Goal: Information Seeking & Learning: Compare options

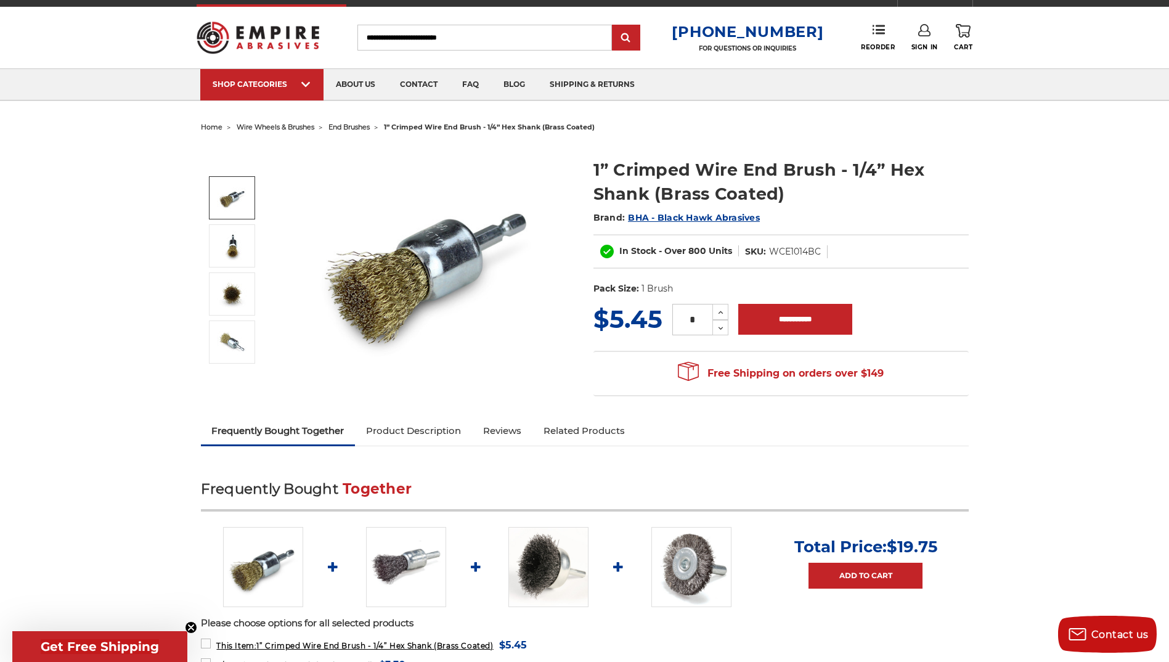
scroll to position [15, 0]
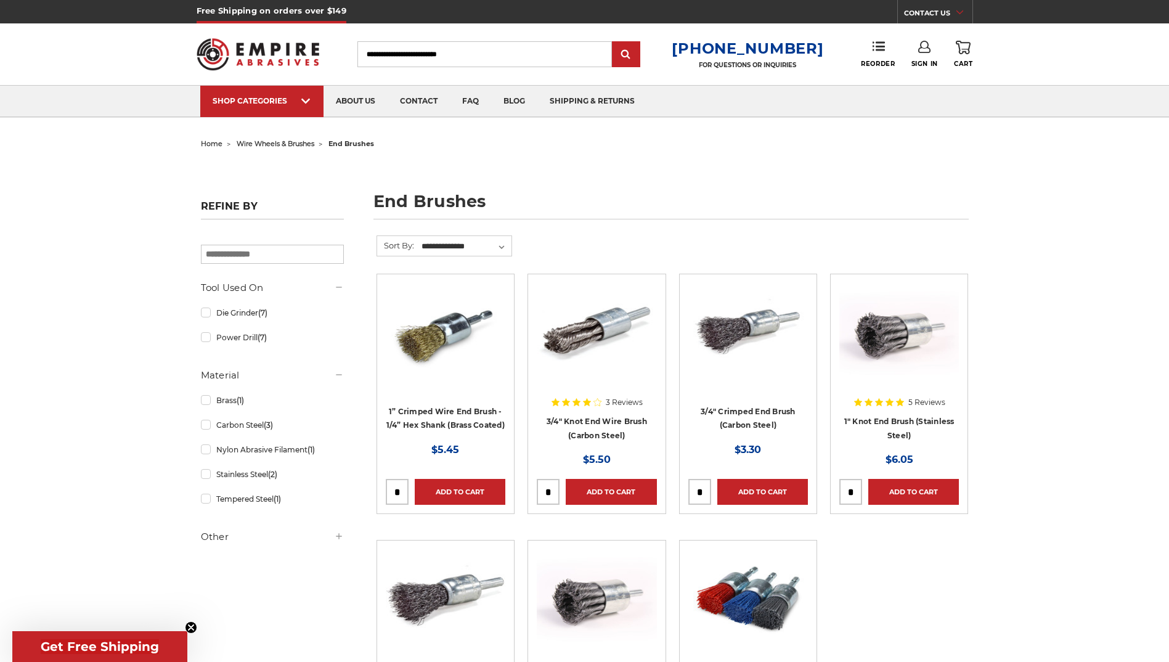
click at [914, 418] on div at bounding box center [899, 362] width 120 height 158
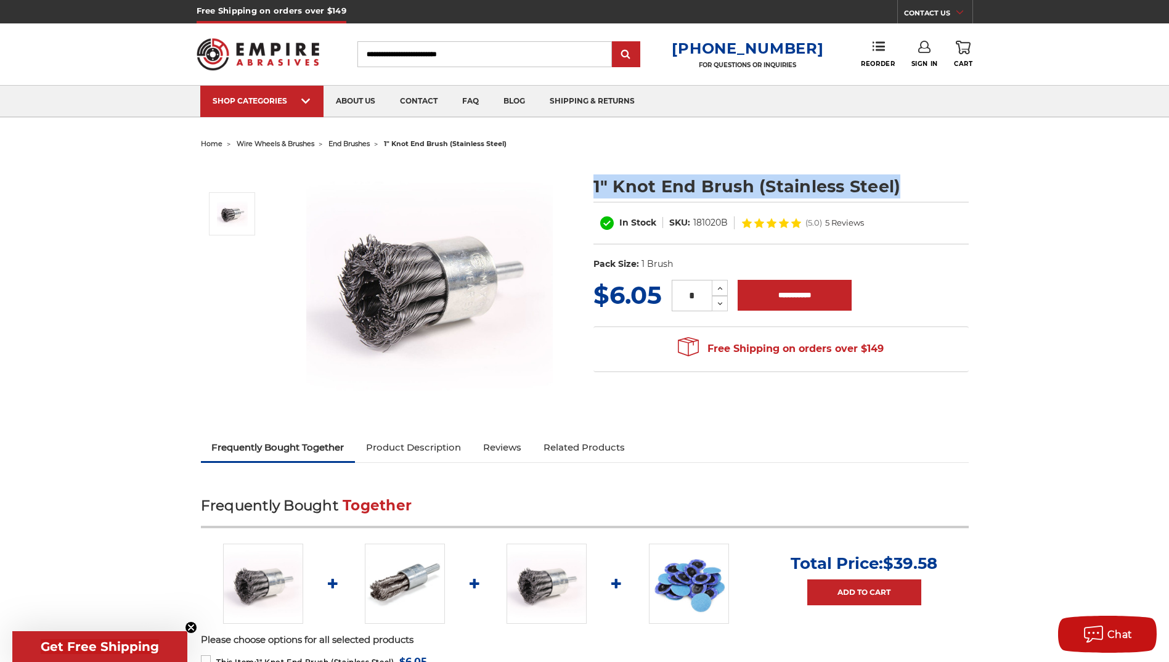
drag, startPoint x: 931, startPoint y: 182, endPoint x: 592, endPoint y: 194, distance: 339.2
click at [591, 194] on section "1" Knot End Brush (Stainless Steel) In Stock SKU: 181020B (5.0) 5 Reviews UPC: …" at bounding box center [781, 219] width 393 height 116
drag, startPoint x: 592, startPoint y: 194, endPoint x: 622, endPoint y: 186, distance: 31.2
copy h1 "1" Knot End Brush (Stainless Steel)"
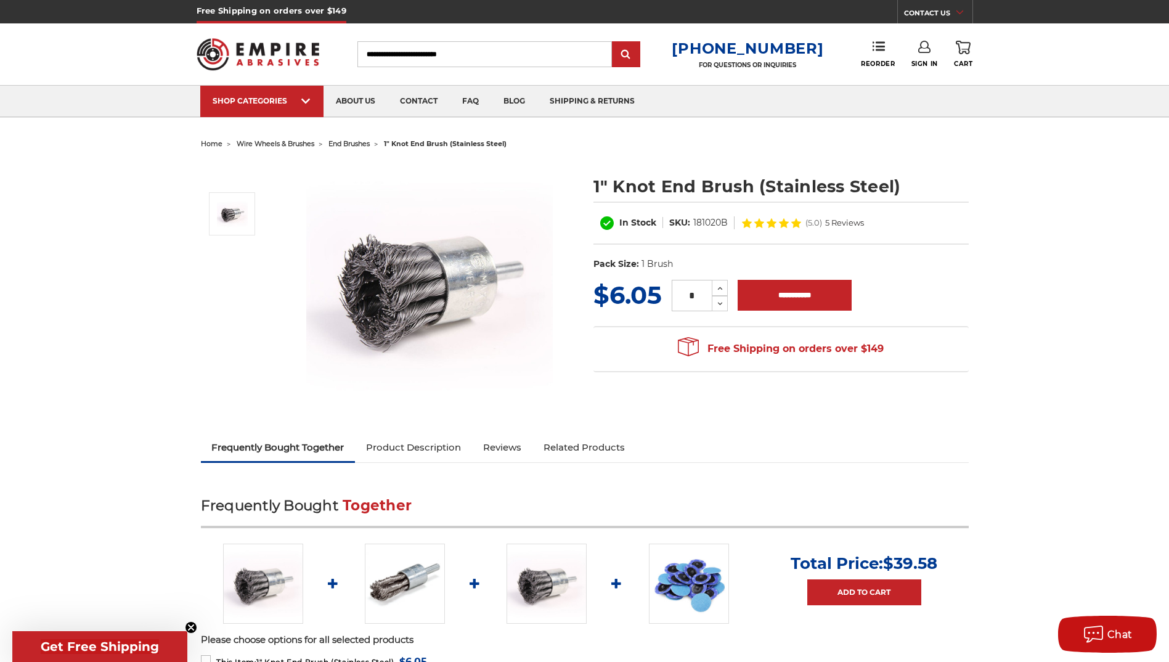
click at [727, 224] on dl "SKU: 181020B" at bounding box center [698, 222] width 71 height 13
click at [727, 222] on dl "SKU: 181020B" at bounding box center [698, 222] width 71 height 13
drag, startPoint x: 727, startPoint y: 222, endPoint x: 706, endPoint y: 219, distance: 21.7
click at [706, 219] on dl "SKU: 181020B" at bounding box center [698, 222] width 71 height 13
drag, startPoint x: 706, startPoint y: 219, endPoint x: 712, endPoint y: 224, distance: 7.9
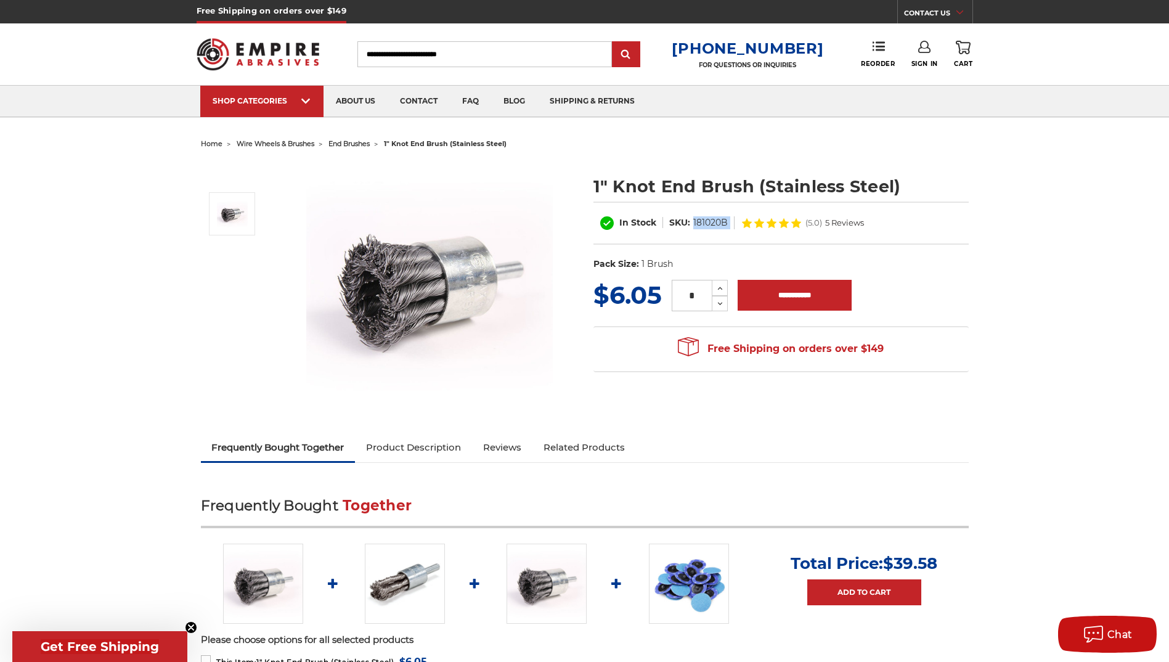
copy div "181020B"
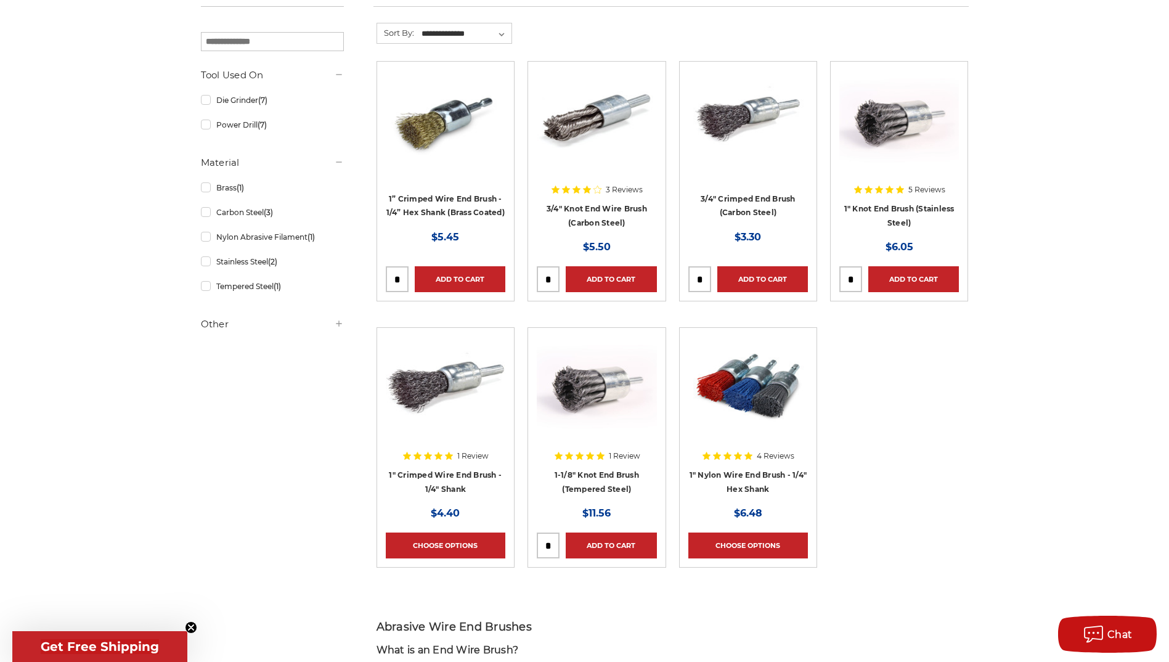
scroll to position [15, 0]
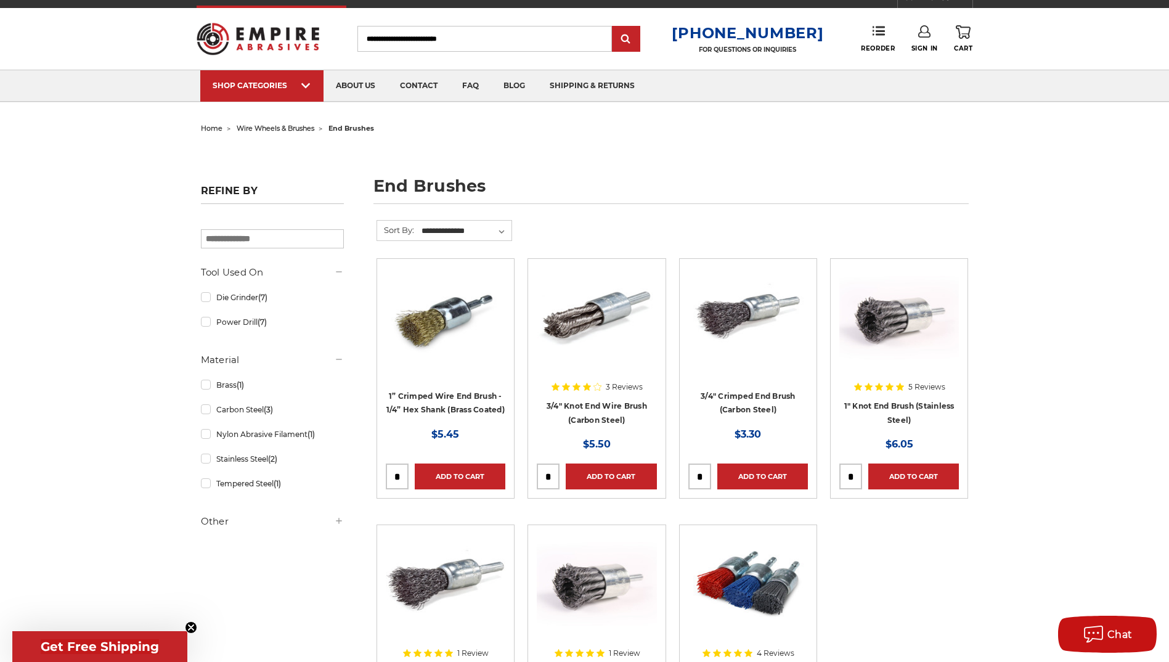
click at [888, 384] on div at bounding box center [899, 346] width 120 height 158
click at [253, 461] on link "Stainless Steel (2)" at bounding box center [272, 459] width 143 height 22
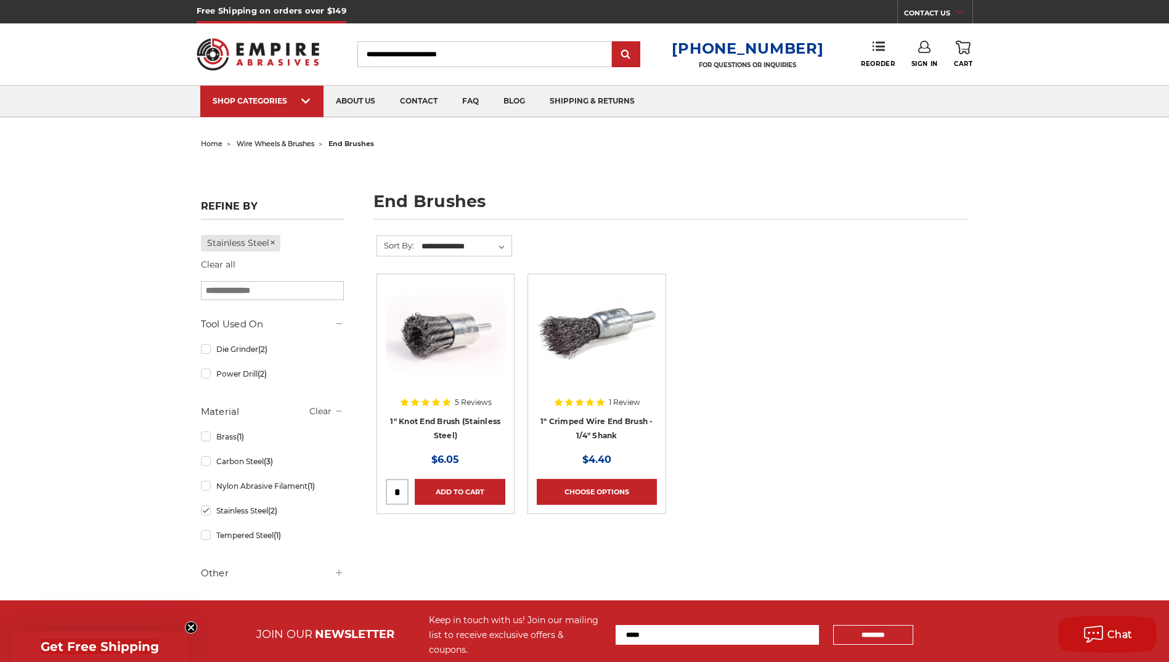
scroll to position [15, 0]
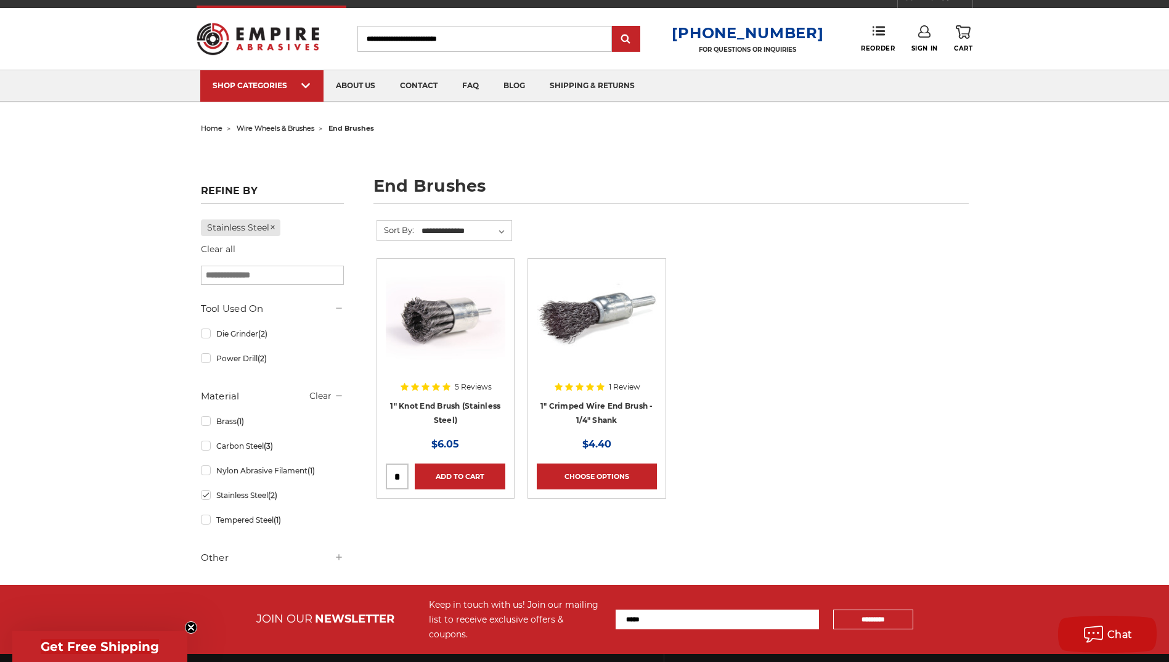
click at [613, 306] on img at bounding box center [597, 316] width 120 height 99
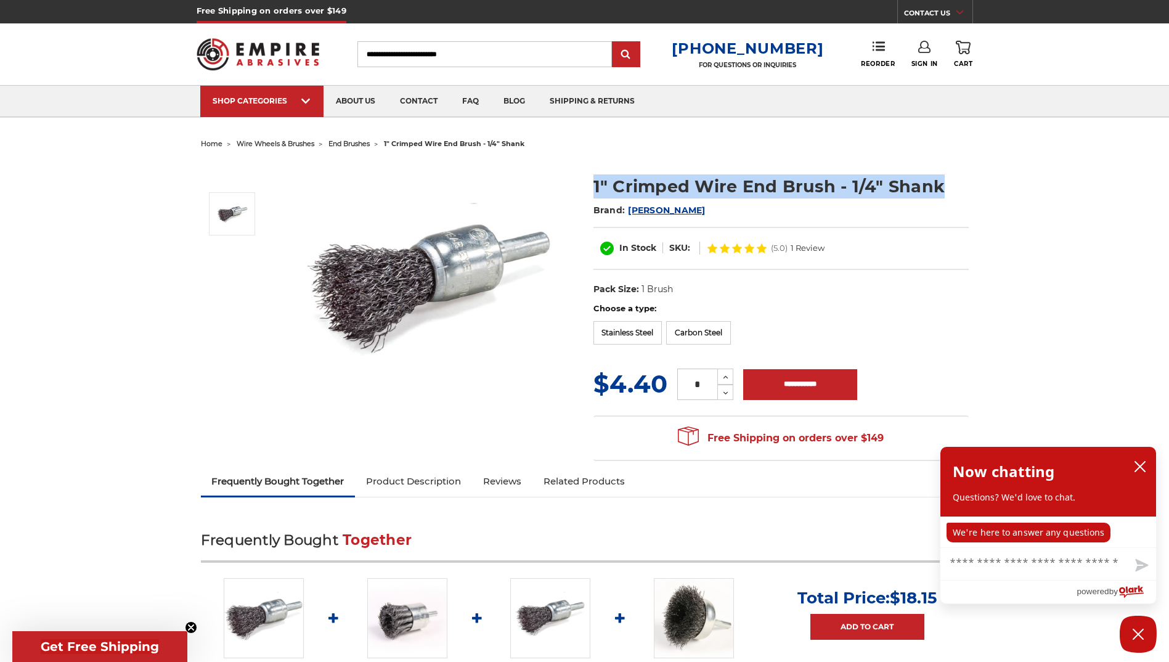
drag, startPoint x: 594, startPoint y: 191, endPoint x: 937, endPoint y: 195, distance: 343.3
click at [937, 195] on h1 "1" Crimped Wire End Brush - 1/4" Shank" at bounding box center [780, 186] width 375 height 24
drag, startPoint x: 937, startPoint y: 195, endPoint x: 916, endPoint y: 187, distance: 23.0
copy h1 "1" Crimped Wire End Brush - 1/4" Shank"
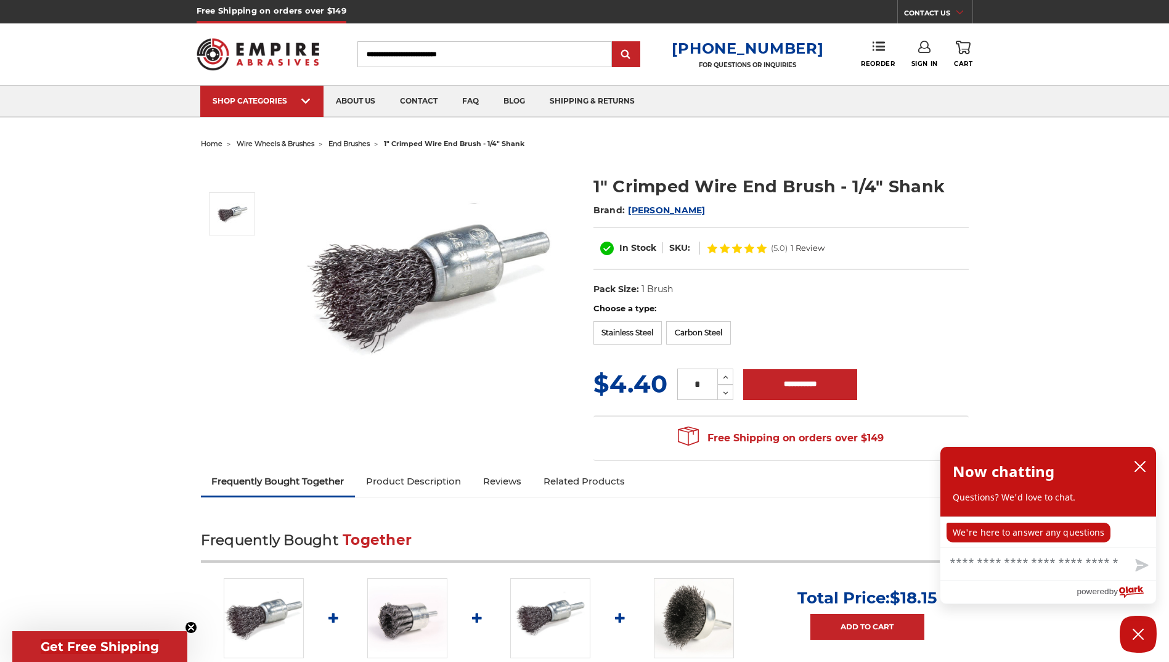
click at [755, 283] on dl "UPC: Pack Size: 1 Brush Size: 1" Tool: Die Grinder Tool: Power Drill Material: …" at bounding box center [780, 290] width 375 height 26
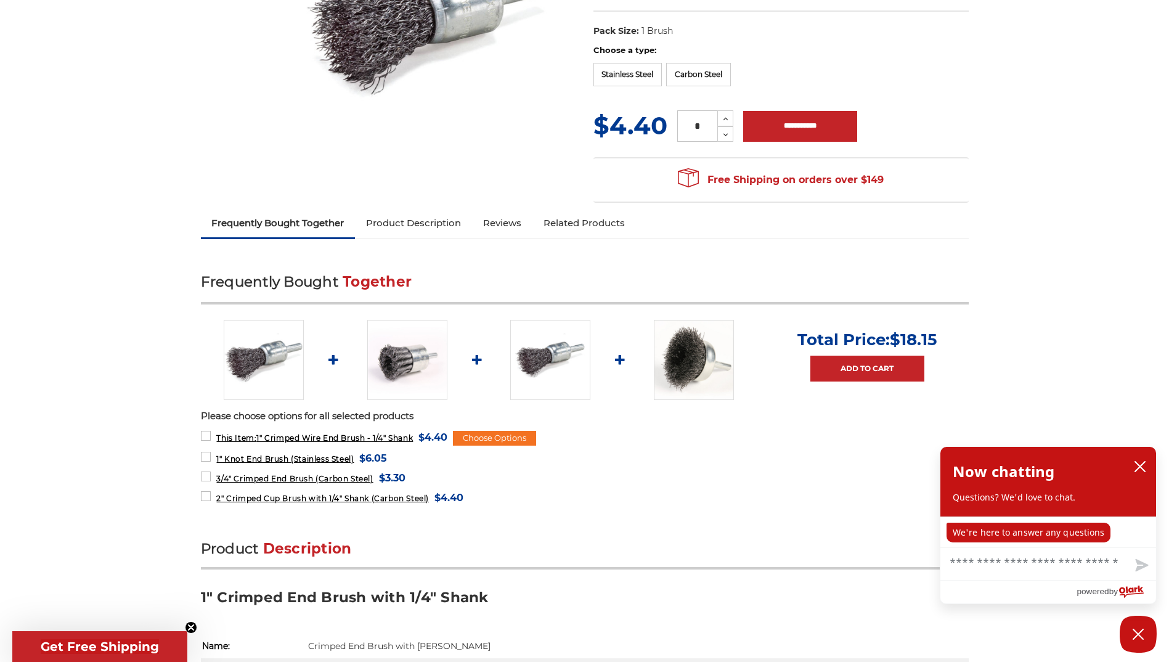
scroll to position [185, 0]
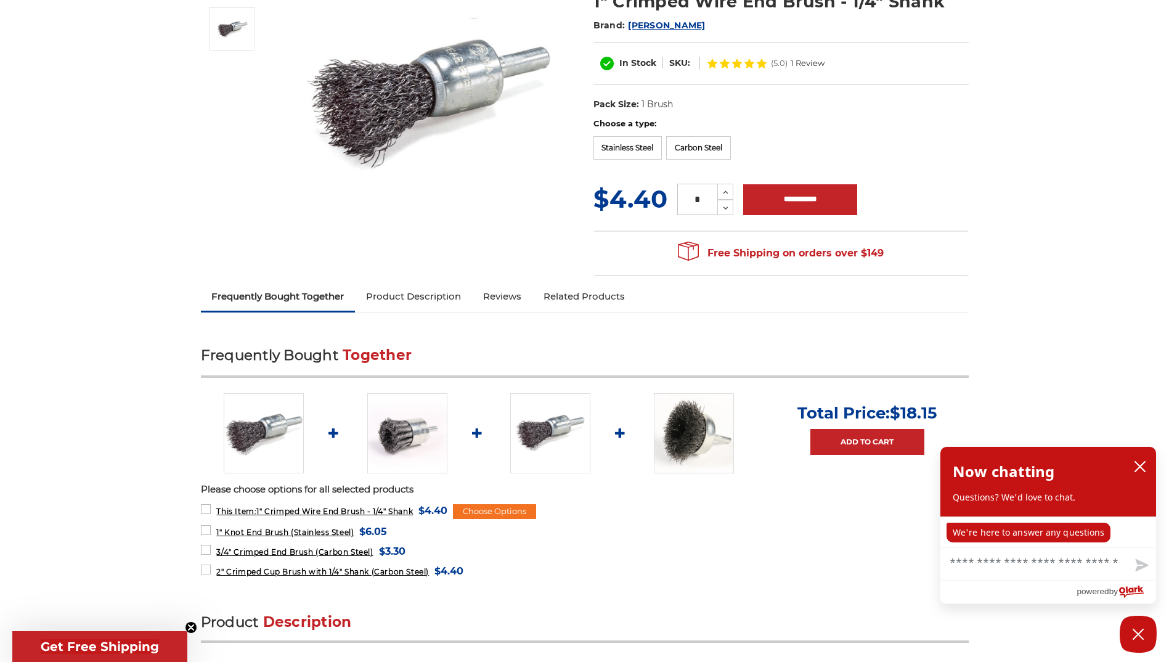
click at [450, 297] on link "Product Description" at bounding box center [413, 296] width 117 height 27
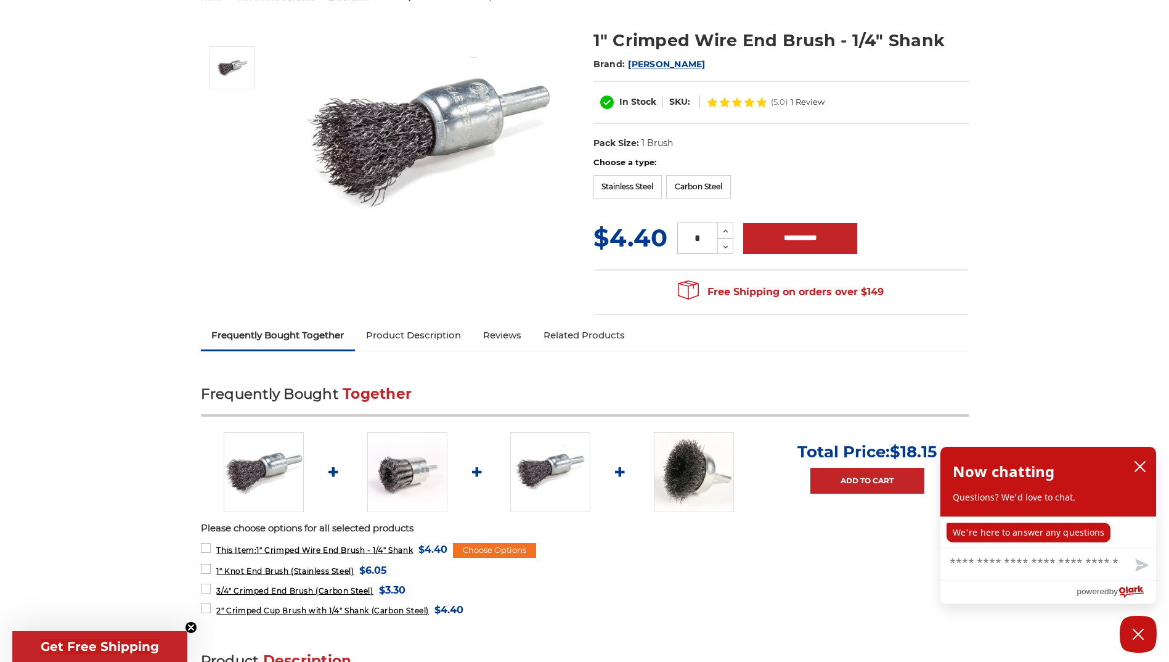
scroll to position [139, 0]
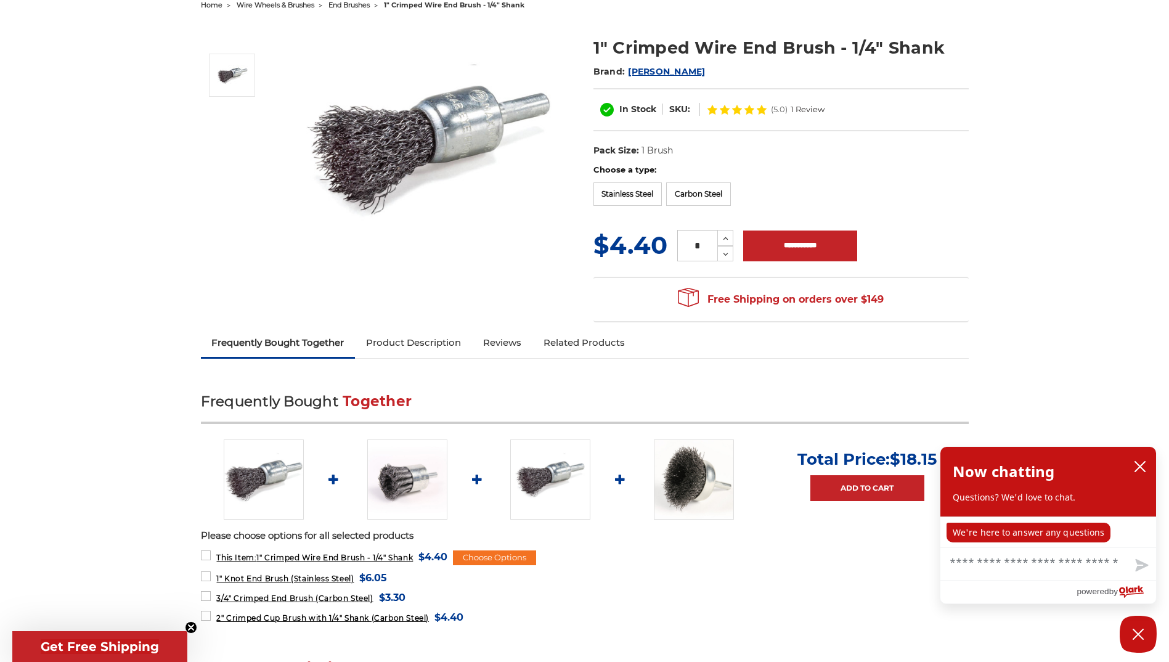
click at [548, 341] on link "Related Products" at bounding box center [584, 342] width 104 height 27
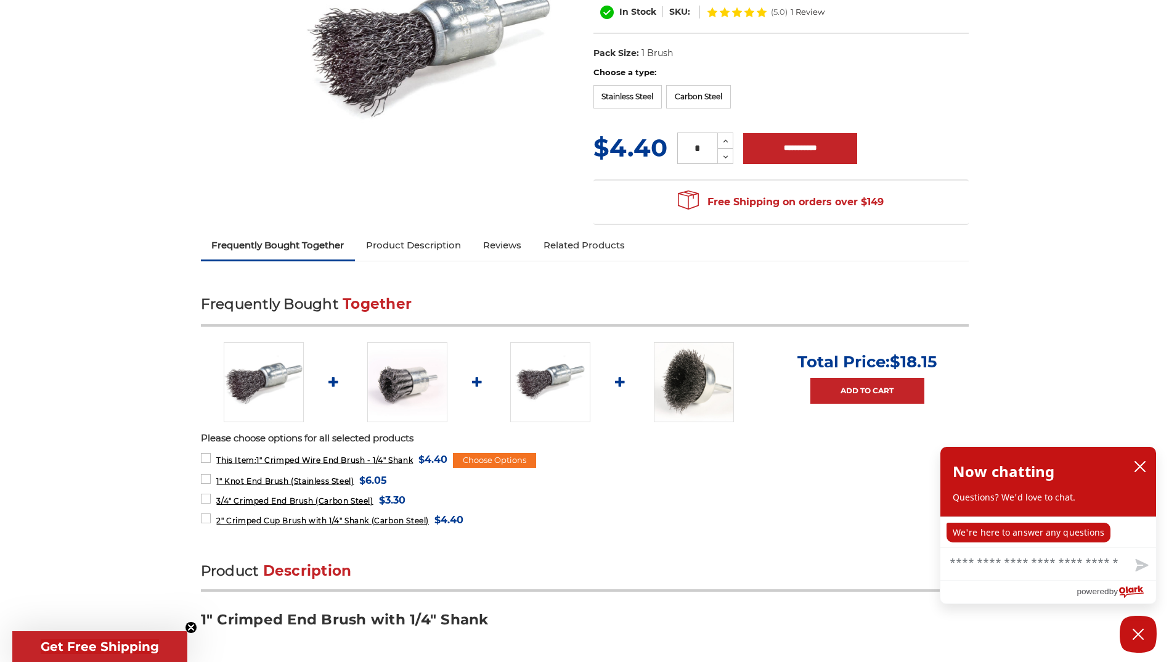
scroll to position [216, 0]
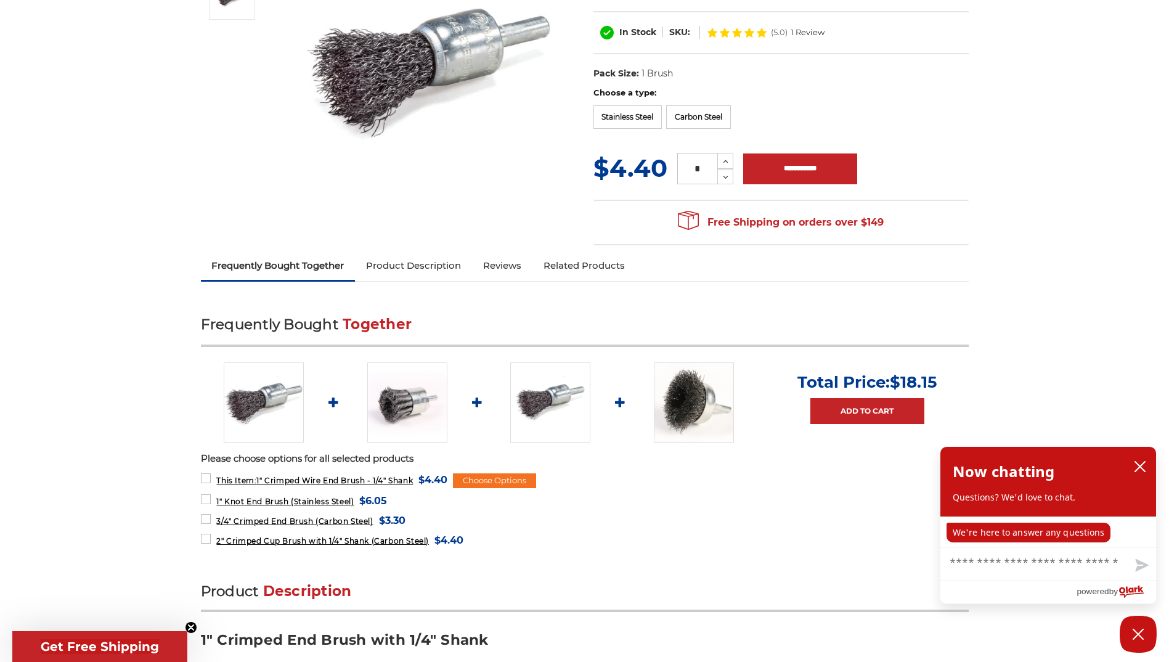
click at [421, 261] on link "Product Description" at bounding box center [413, 265] width 117 height 27
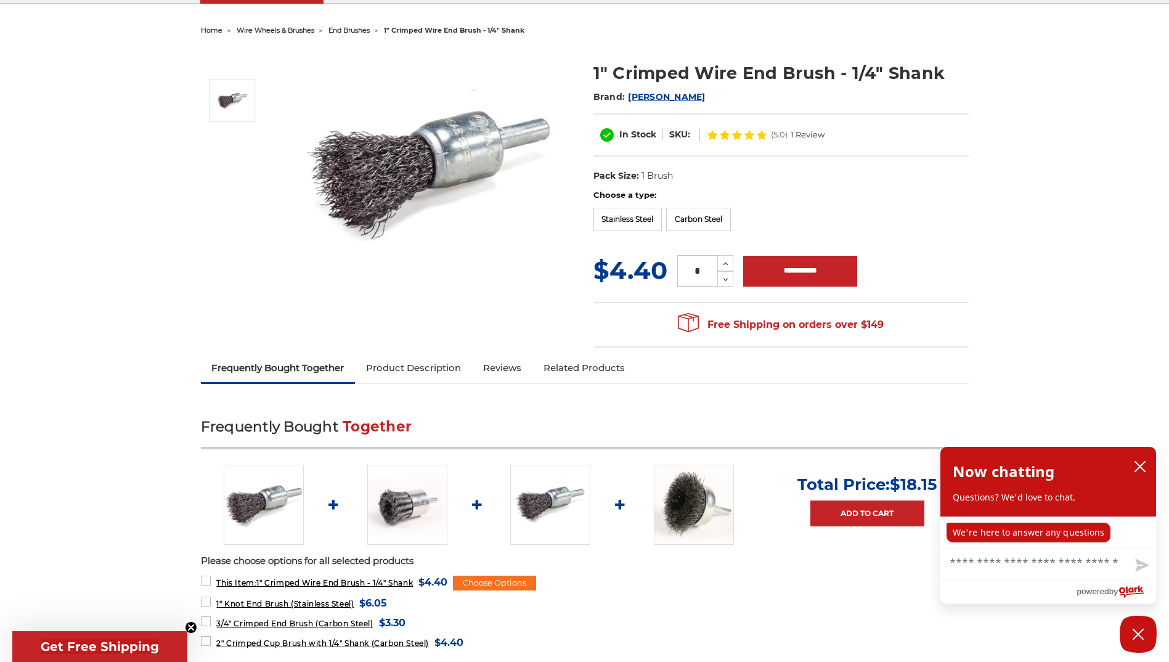
scroll to position [0, 0]
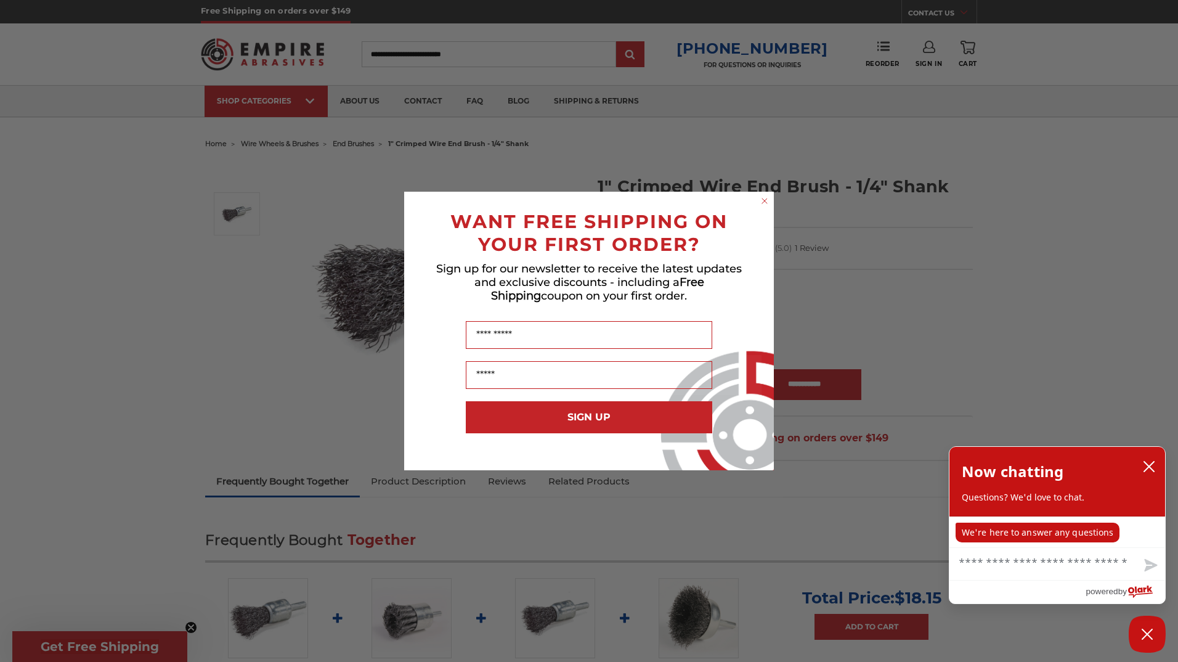
click at [93, 170] on div "Close dialog WANT FREE SHIPPING ON YOUR FIRST ORDER? Sign up for our newsletter…" at bounding box center [589, 331] width 1178 height 662
click at [758, 204] on div "WANT FREE SHIPPING ON YOUR FIRST ORDER?" at bounding box center [589, 230] width 345 height 52
drag, startPoint x: 769, startPoint y: 199, endPoint x: 758, endPoint y: 199, distance: 11.1
click at [768, 200] on circle "Close dialog" at bounding box center [765, 201] width 12 height 12
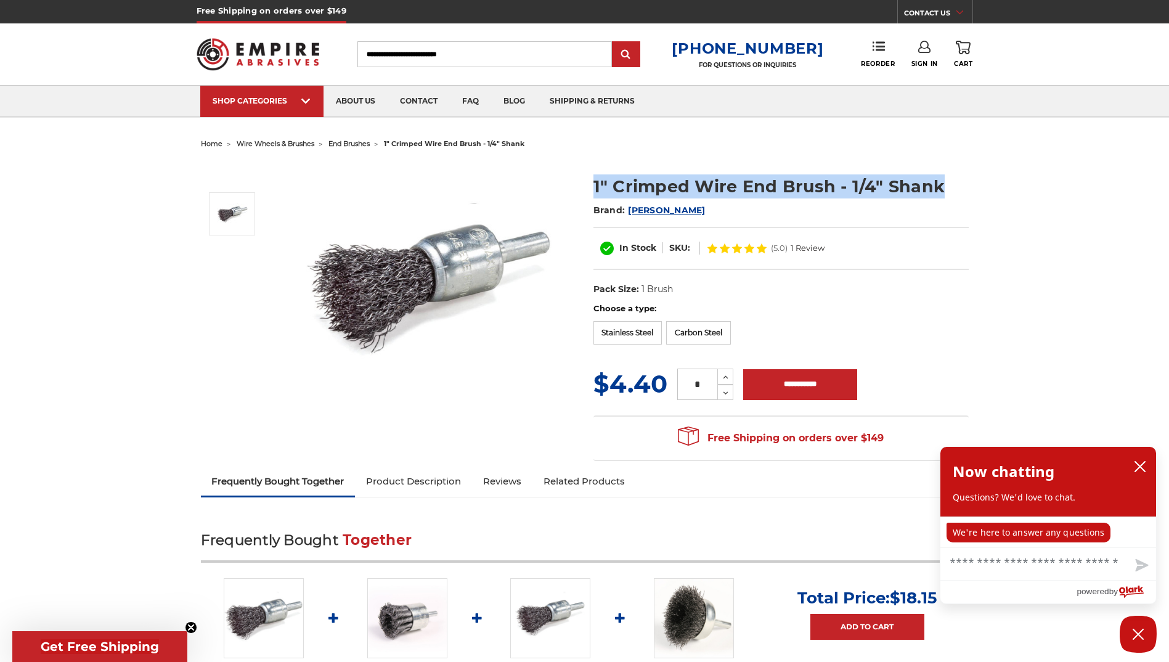
drag, startPoint x: 946, startPoint y: 182, endPoint x: 550, endPoint y: 192, distance: 396.4
click at [550, 192] on div "1" Crimped Wire End Brush - 1/4" Shank Brand: Mercer In Stock SKU: (5.0) 1 Revi…" at bounding box center [584, 310] width 785 height 315
copy div "1" Crimped Wire End Brush - 1/4" Shank"
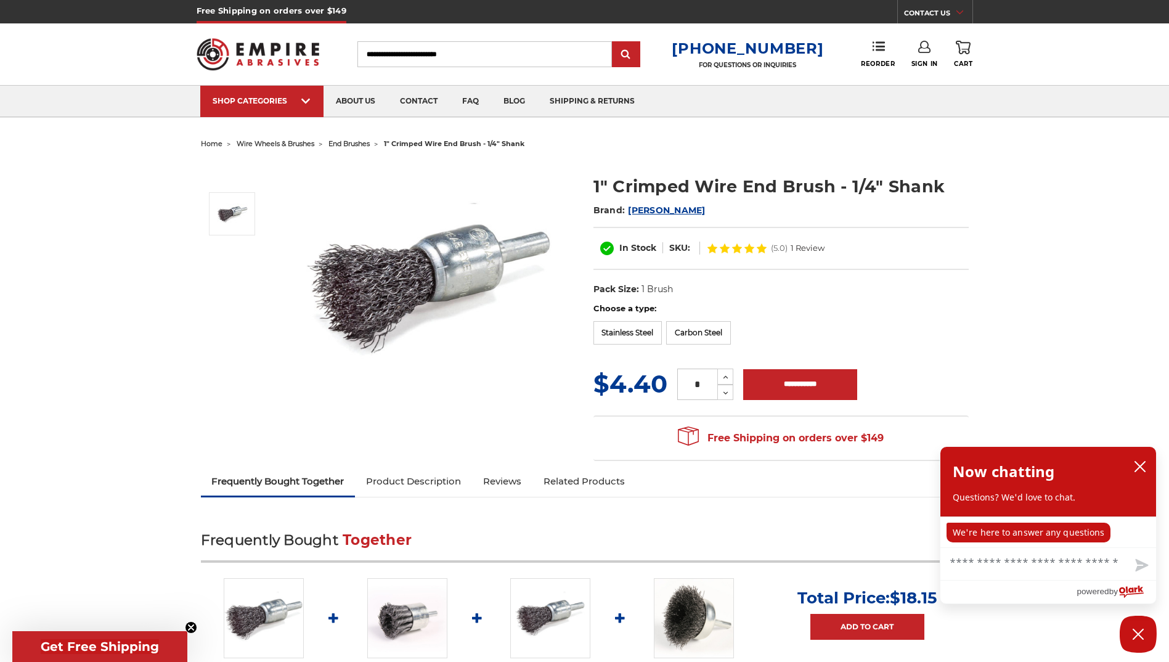
click at [908, 271] on div "1" Crimped Wire End Brush - 1/4" Shank Brand: Mercer In Stock SKU: (5.0) 1 Revi…" at bounding box center [780, 238] width 375 height 128
click at [759, 301] on dl "UPC: Pack Size: 1 Brush Size: 1" Tool: Die Grinder Tool: Power Drill Material: …" at bounding box center [780, 290] width 375 height 26
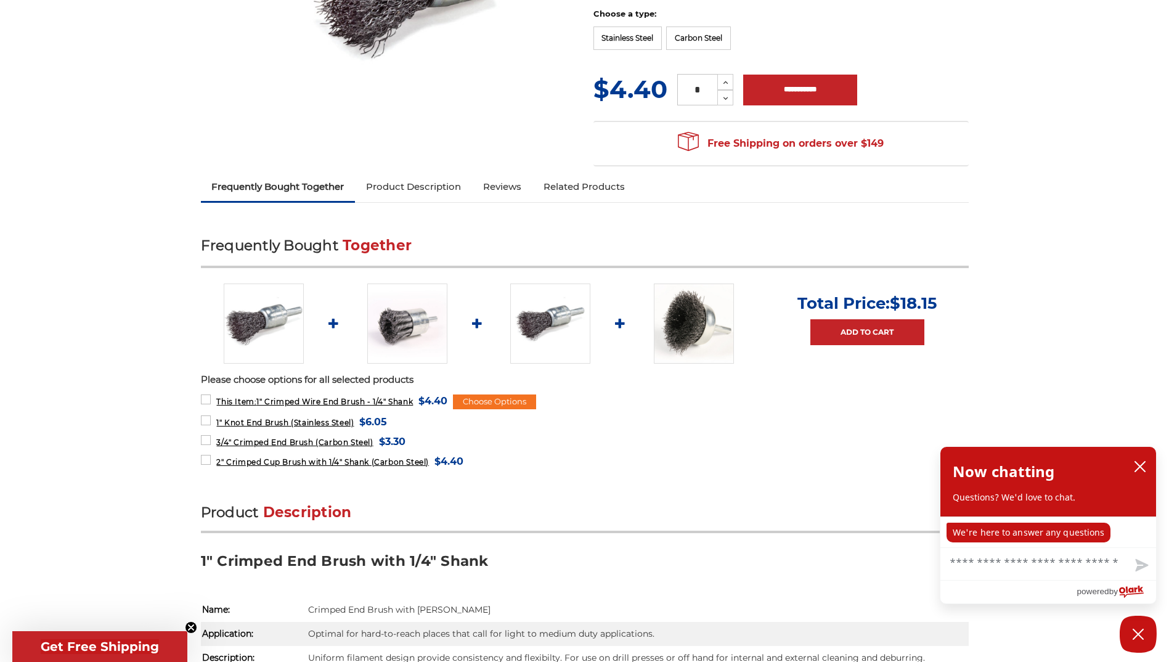
scroll to position [293, 0]
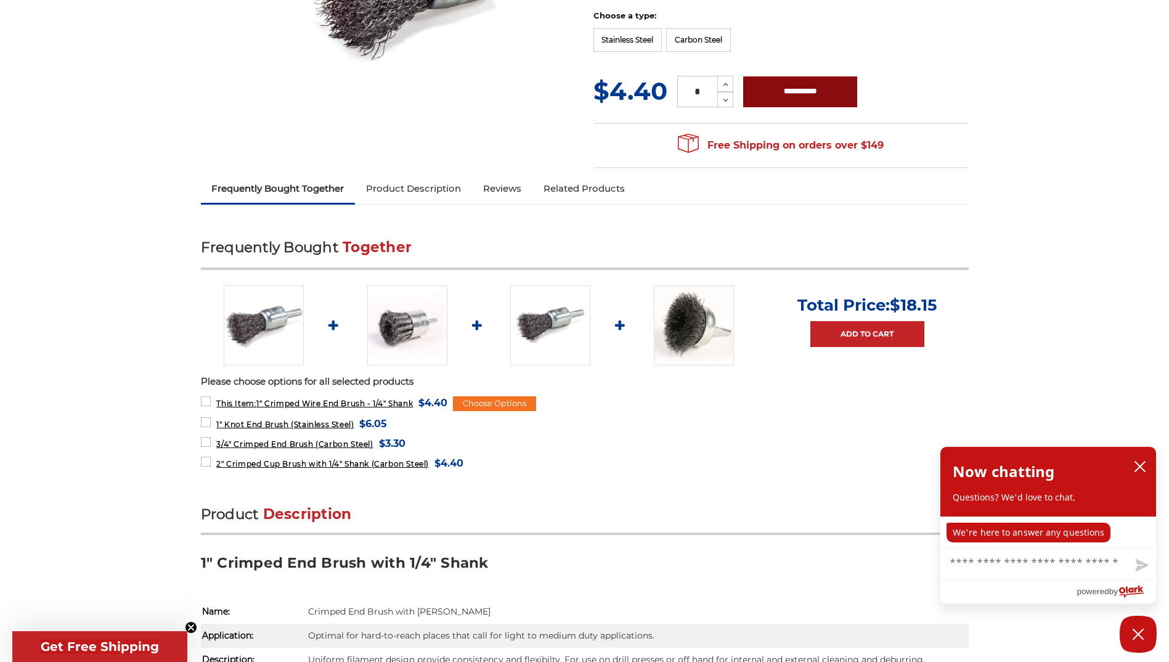
click at [789, 99] on input "**********" at bounding box center [800, 91] width 114 height 31
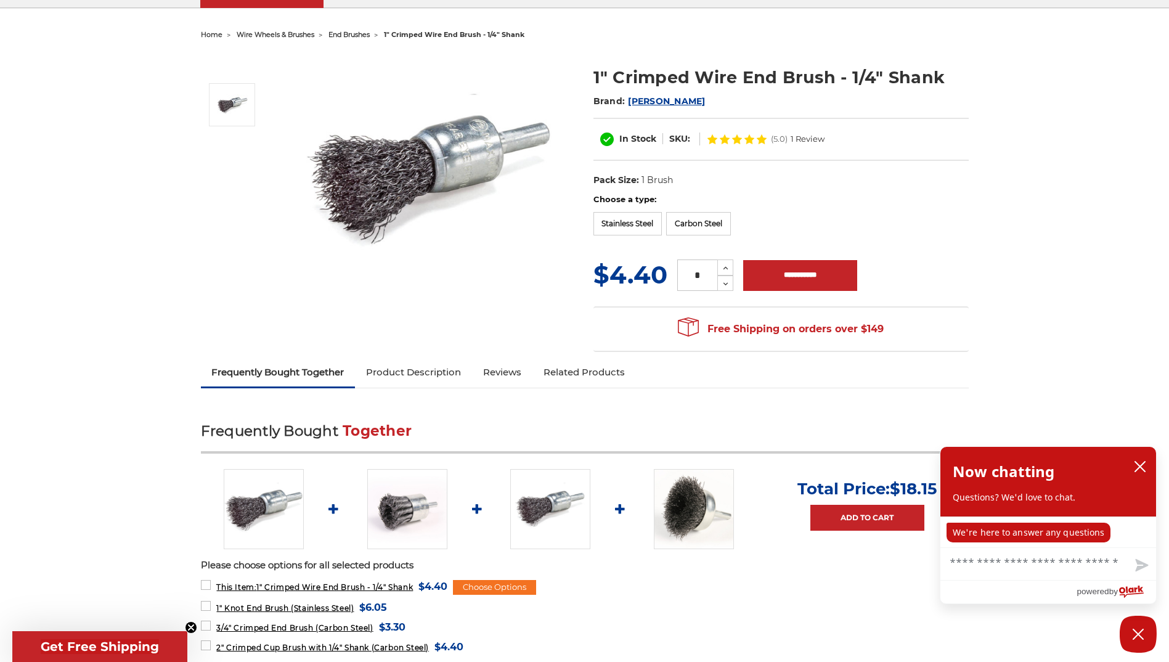
scroll to position [108, 0]
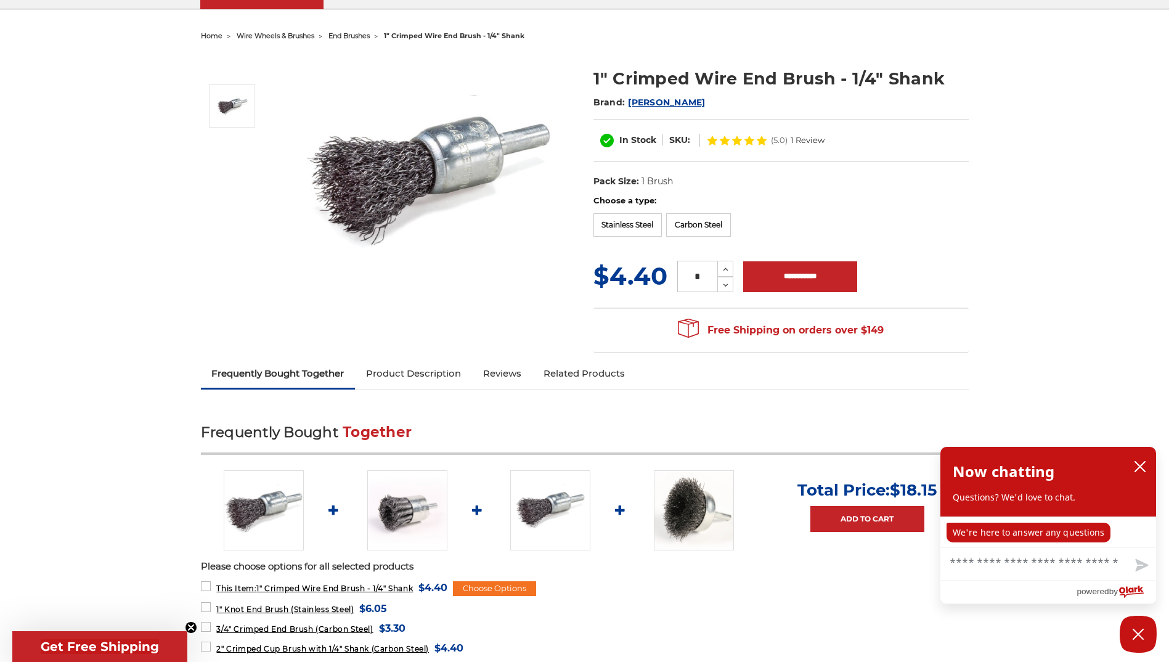
click at [793, 194] on dl "UPC: Pack Size: 1 Brush Size: 1" Tool: Die Grinder Tool: Power Drill Material: …" at bounding box center [780, 182] width 375 height 26
click at [638, 222] on label "Stainless Steel" at bounding box center [627, 224] width 69 height 23
click at [680, 216] on label "Carbon Steel" at bounding box center [698, 224] width 65 height 23
click at [638, 222] on label "Stainless Steel" at bounding box center [627, 224] width 69 height 23
click at [647, 144] on dd "180030B" at bounding box center [642, 140] width 37 height 13
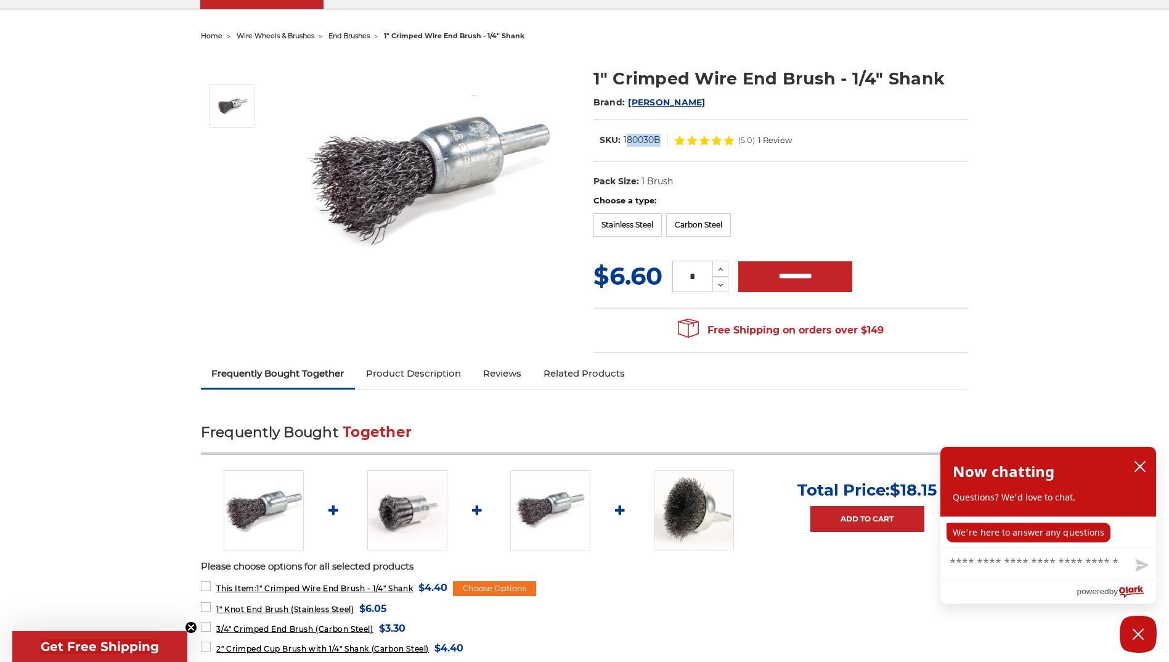
drag, startPoint x: 659, startPoint y: 139, endPoint x: 625, endPoint y: 140, distance: 33.9
click at [625, 140] on dd "180030B" at bounding box center [642, 140] width 37 height 13
drag, startPoint x: 625, startPoint y: 140, endPoint x: 640, endPoint y: 140, distance: 14.2
drag, startPoint x: 640, startPoint y: 140, endPoint x: 622, endPoint y: 144, distance: 18.2
click at [622, 144] on dl "SKU: 180030B" at bounding box center [630, 140] width 74 height 13
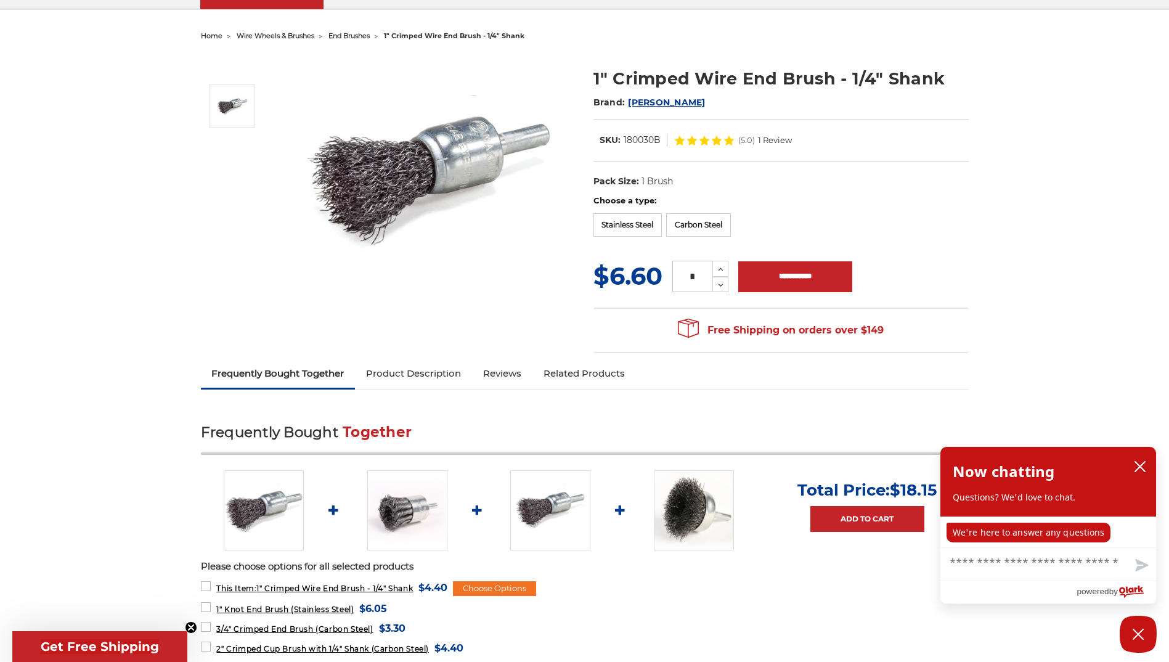
click at [659, 140] on dl "SKU: 180030B" at bounding box center [630, 140] width 74 height 13
click at [658, 140] on dd "180030B" at bounding box center [642, 140] width 37 height 13
drag, startPoint x: 659, startPoint y: 139, endPoint x: 624, endPoint y: 142, distance: 35.9
click at [624, 142] on dd "180030B" at bounding box center [642, 140] width 37 height 13
drag, startPoint x: 624, startPoint y: 142, endPoint x: 631, endPoint y: 139, distance: 7.8
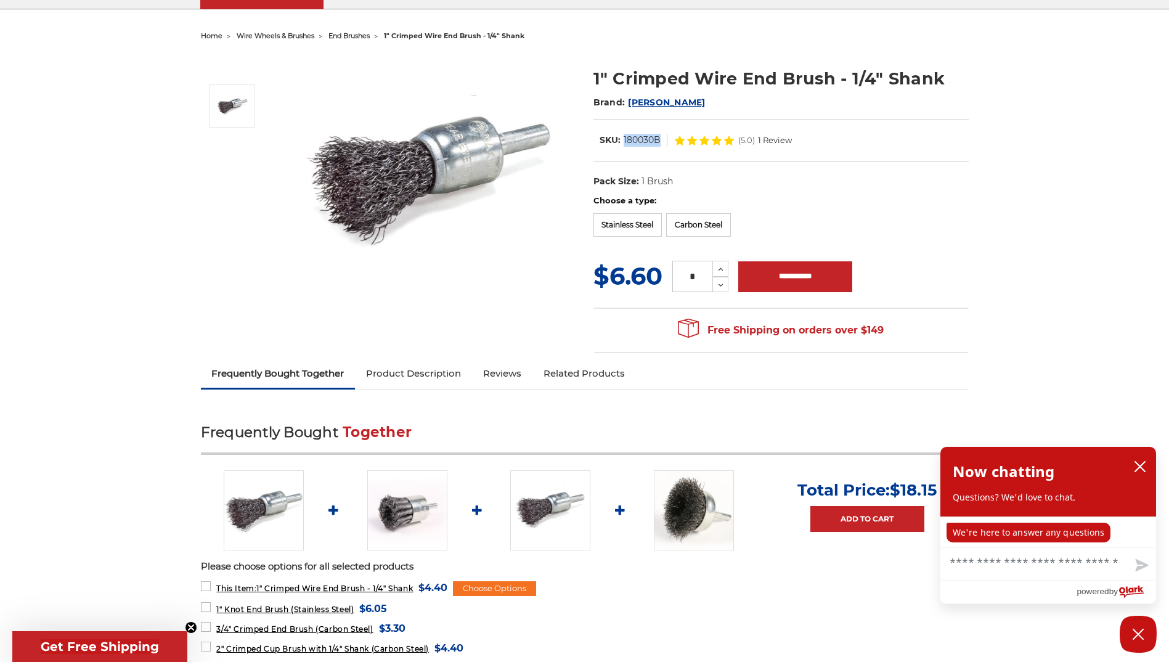
copy dd "180030B"
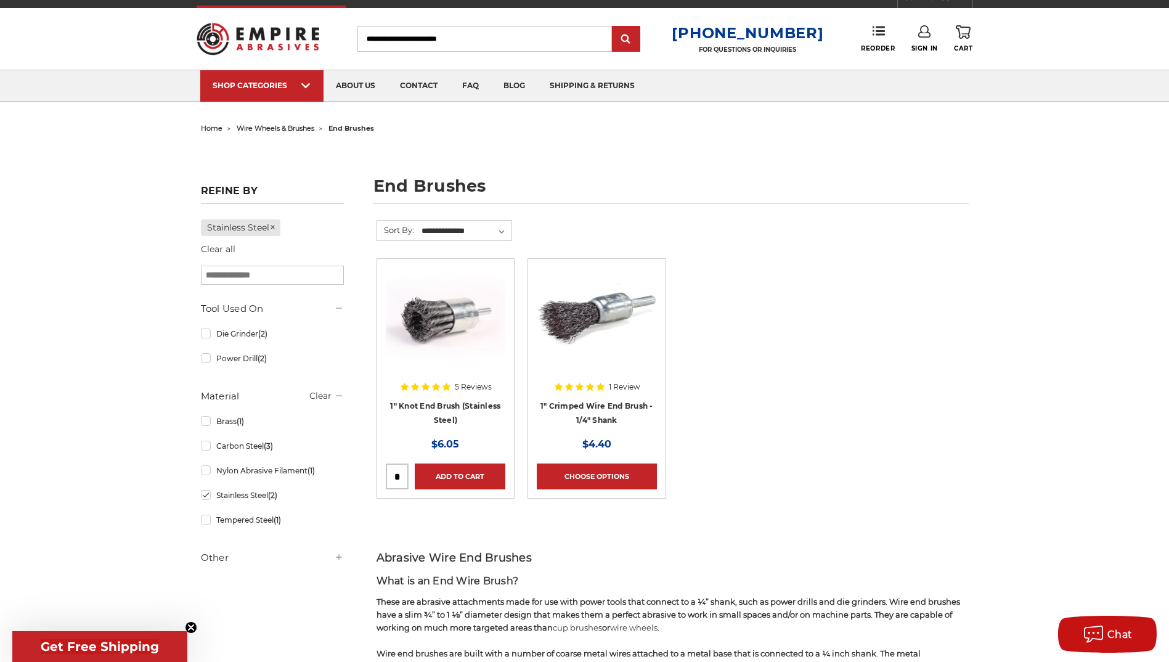
click at [418, 304] on img at bounding box center [446, 316] width 120 height 99
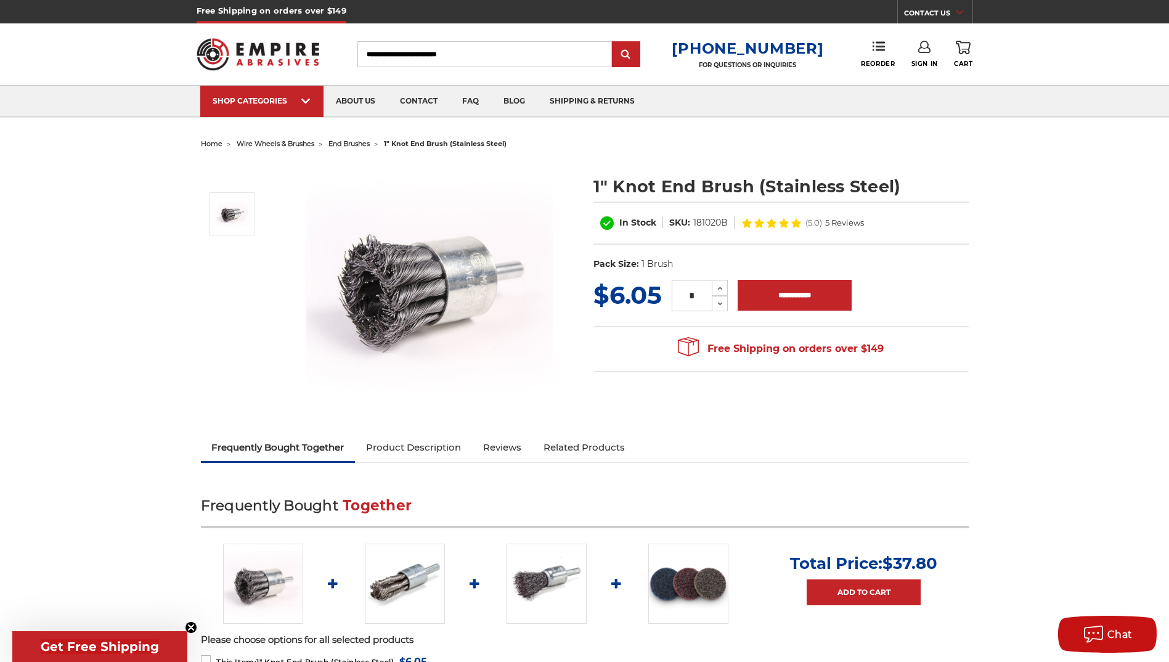
click at [728, 222] on dl "SKU: 181020B" at bounding box center [698, 222] width 71 height 13
drag, startPoint x: 728, startPoint y: 222, endPoint x: 721, endPoint y: 221, distance: 6.9
click at [721, 221] on dl "SKU: 181020B" at bounding box center [698, 222] width 71 height 13
drag, startPoint x: 721, startPoint y: 221, endPoint x: 714, endPoint y: 222, distance: 7.5
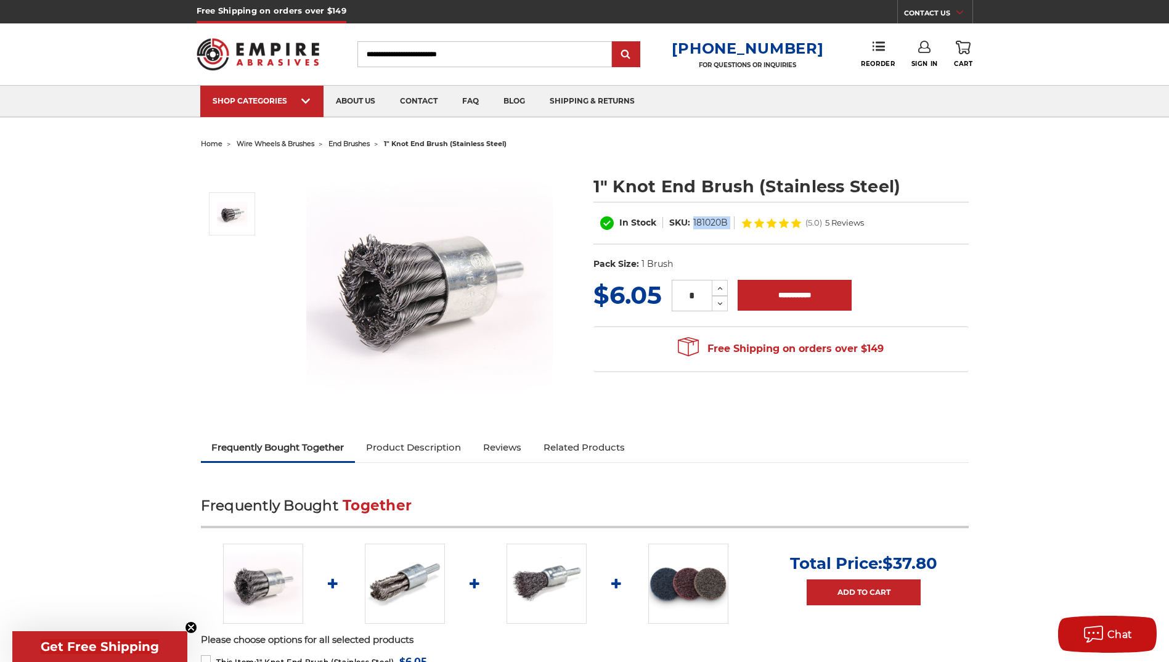
copy div "181020B"
